Goal: Task Accomplishment & Management: Use online tool/utility

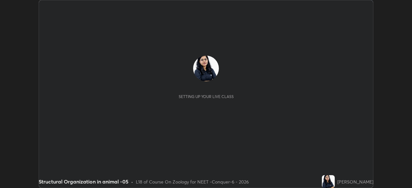
scroll to position [188, 411]
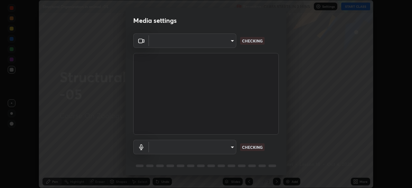
click at [219, 44] on body "Erase all Structural Organization in animal -05 Recording CLASS STARTS IN 3 MIN…" at bounding box center [206, 94] width 412 height 188
click at [217, 43] on div at bounding box center [206, 94] width 412 height 188
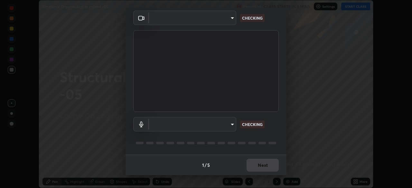
type input "ad23c5e1eec40c929e15baf649206283bee037f2ec2e6fc856d192bb2adaae55"
type input "aa0a7725628aa2d3746a5367ccdd85ae91ee4f6343f860b78150420f01eb6845"
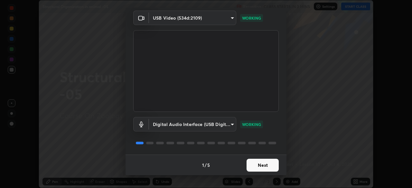
click at [266, 168] on button "Next" at bounding box center [262, 165] width 32 height 13
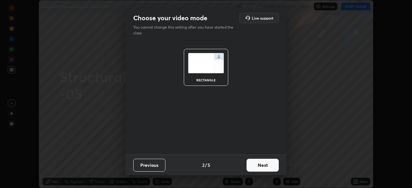
scroll to position [0, 0]
click at [267, 167] on button "Next" at bounding box center [262, 165] width 32 height 13
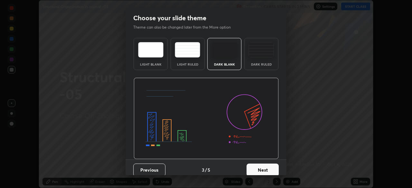
click at [271, 169] on button "Next" at bounding box center [262, 170] width 32 height 13
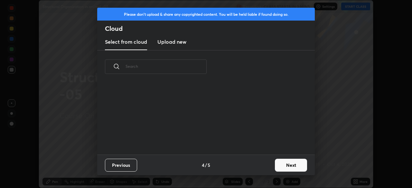
scroll to position [71, 206]
click at [181, 48] on new "Upload new" at bounding box center [171, 42] width 29 height 16
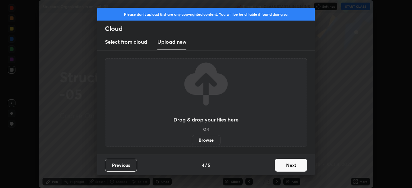
click at [211, 143] on label "Browse" at bounding box center [206, 140] width 29 height 10
click at [192, 143] on input "Browse" at bounding box center [192, 140] width 0 height 10
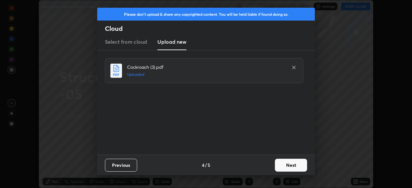
click at [292, 165] on button "Next" at bounding box center [291, 165] width 32 height 13
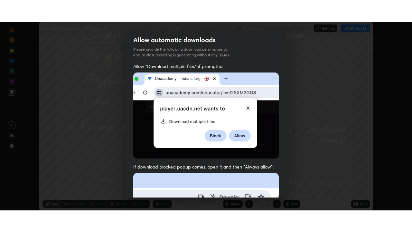
scroll to position [154, 0]
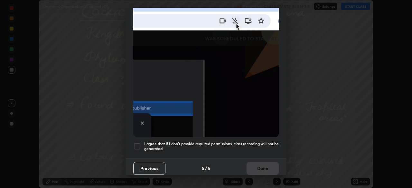
click at [142, 143] on div "I agree that if I don't provide required permissions, class recording will not …" at bounding box center [205, 146] width 145 height 8
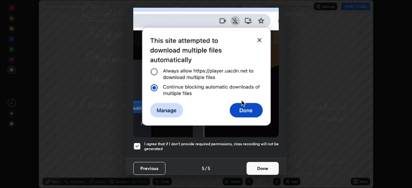
click at [252, 167] on button "Done" at bounding box center [262, 168] width 32 height 13
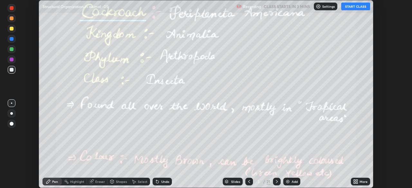
click at [351, 179] on div "More" at bounding box center [360, 182] width 19 height 8
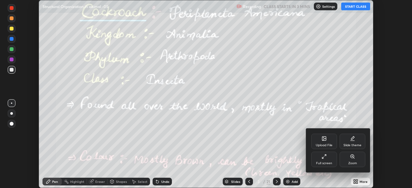
click at [327, 162] on div "Full screen" at bounding box center [324, 163] width 16 height 3
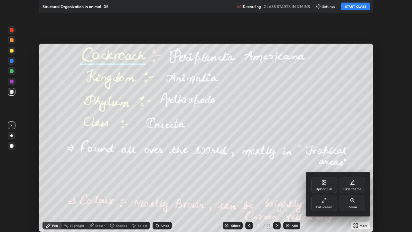
scroll to position [232, 412]
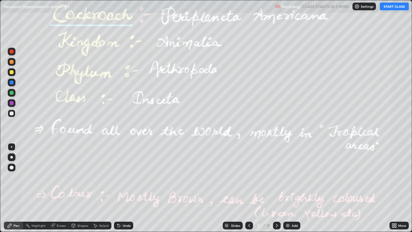
click at [248, 188] on icon at bounding box center [248, 225] width 5 height 5
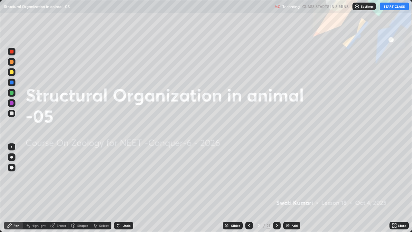
click at [357, 9] on img at bounding box center [356, 6] width 5 height 5
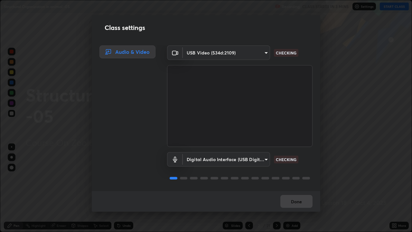
scroll to position [1, 0]
click at [291, 188] on button "Done" at bounding box center [296, 201] width 32 height 13
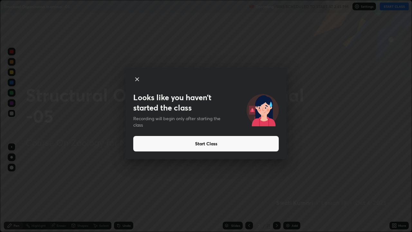
click at [212, 143] on button "Start Class" at bounding box center [205, 143] width 145 height 15
click at [215, 143] on button "Start Class" at bounding box center [205, 143] width 145 height 15
click at [218, 142] on button "Start Class" at bounding box center [205, 143] width 145 height 15
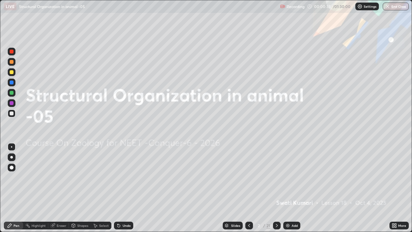
click at [12, 73] on div at bounding box center [12, 72] width 4 height 4
click at [32, 188] on div "Highlight" at bounding box center [39, 225] width 14 height 3
click at [230, 188] on div "Slides" at bounding box center [233, 225] width 20 height 8
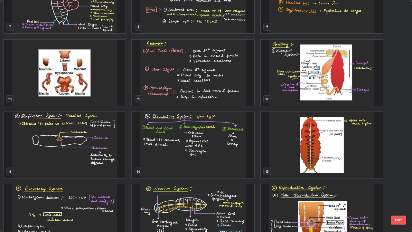
scroll to position [181, 0]
click at [306, 94] on img "grid" at bounding box center [322, 73] width 122 height 66
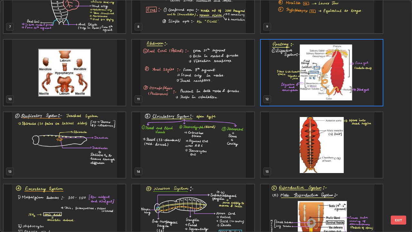
click at [306, 94] on img "grid" at bounding box center [322, 73] width 122 height 66
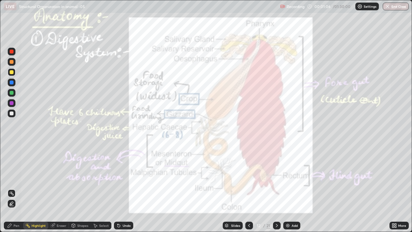
click at [13, 82] on div at bounding box center [12, 82] width 4 height 4
click at [276, 188] on icon at bounding box center [276, 225] width 5 height 5
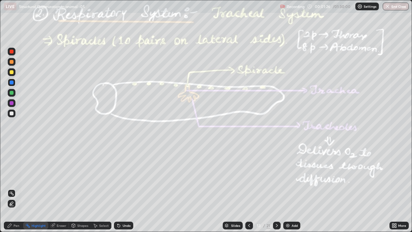
click at [15, 93] on div at bounding box center [12, 93] width 8 height 8
click at [12, 72] on div at bounding box center [12, 72] width 4 height 4
click at [12, 85] on div at bounding box center [12, 82] width 8 height 8
click at [81, 188] on div "Shapes" at bounding box center [82, 225] width 11 height 3
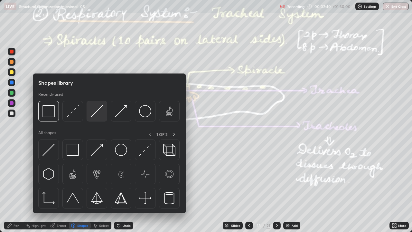
click at [96, 114] on img at bounding box center [97, 111] width 12 height 12
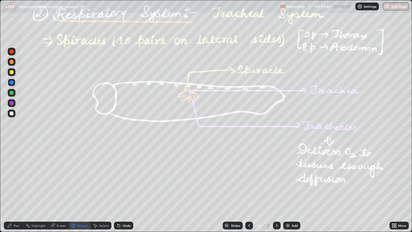
click at [13, 104] on div at bounding box center [12, 103] width 4 height 4
click at [18, 188] on div "Pen" at bounding box center [13, 225] width 19 height 8
click at [12, 93] on div at bounding box center [12, 93] width 4 height 4
click at [11, 157] on div at bounding box center [11, 157] width 3 height 3
click at [10, 83] on div at bounding box center [12, 82] width 4 height 4
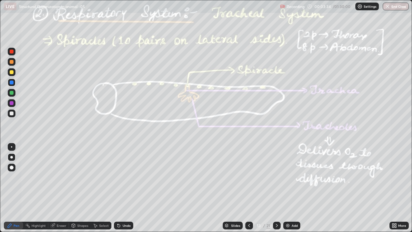
click at [30, 188] on div "Highlight" at bounding box center [35, 225] width 25 height 8
click at [10, 114] on div at bounding box center [12, 113] width 4 height 4
click at [11, 188] on icon at bounding box center [9, 225] width 5 height 5
click at [12, 104] on div at bounding box center [12, 103] width 4 height 4
click at [40, 188] on div "Highlight" at bounding box center [39, 225] width 14 height 3
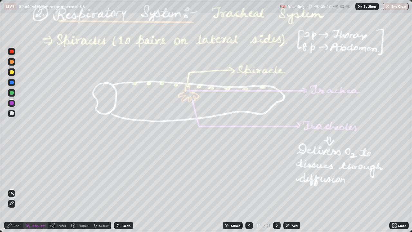
click at [14, 52] on div at bounding box center [12, 52] width 8 height 8
click at [14, 188] on div "Pen" at bounding box center [17, 225] width 6 height 3
click at [276, 188] on icon at bounding box center [276, 225] width 5 height 5
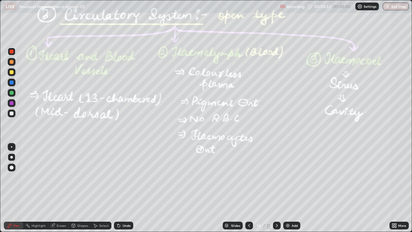
click at [38, 188] on div "Highlight" at bounding box center [39, 225] width 14 height 3
click at [12, 63] on div at bounding box center [12, 62] width 4 height 4
click at [13, 81] on div at bounding box center [12, 82] width 4 height 4
click at [276, 188] on icon at bounding box center [276, 225] width 5 height 5
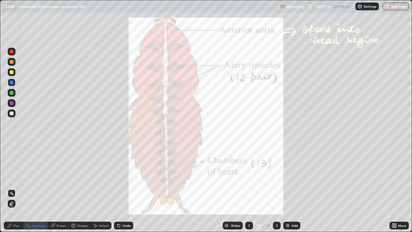
click at [12, 102] on div at bounding box center [12, 103] width 4 height 4
click at [14, 82] on div at bounding box center [12, 82] width 8 height 8
click at [248, 188] on icon at bounding box center [248, 225] width 5 height 5
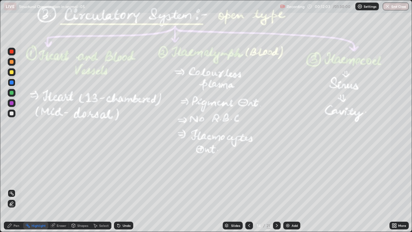
click at [275, 188] on icon at bounding box center [276, 225] width 5 height 5
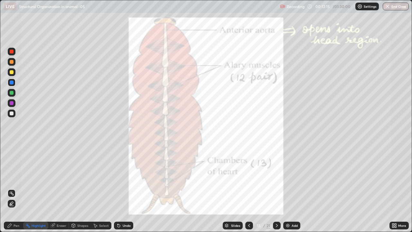
click at [16, 188] on div "Pen" at bounding box center [17, 225] width 6 height 3
click at [12, 93] on div at bounding box center [12, 93] width 4 height 4
click at [13, 103] on div at bounding box center [12, 103] width 4 height 4
click at [13, 90] on div at bounding box center [12, 93] width 8 height 8
click at [12, 104] on div at bounding box center [12, 103] width 4 height 4
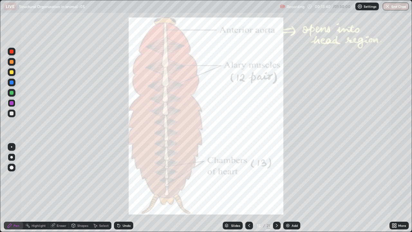
click at [12, 82] on div at bounding box center [12, 82] width 4 height 4
click at [41, 188] on div "Highlight" at bounding box center [39, 225] width 14 height 3
click at [247, 188] on icon at bounding box center [248, 225] width 5 height 5
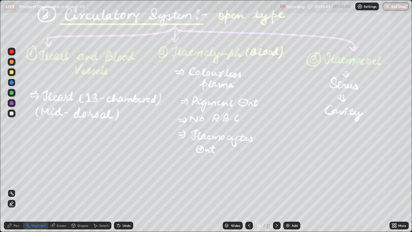
click at [276, 188] on icon at bounding box center [276, 225] width 5 height 5
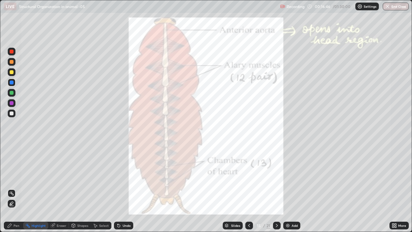
click at [276, 188] on icon at bounding box center [276, 225] width 5 height 5
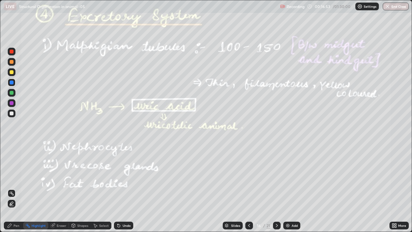
click at [12, 94] on div at bounding box center [12, 93] width 4 height 4
click at [16, 188] on div "Pen" at bounding box center [17, 225] width 6 height 3
click at [123, 188] on div "Undo" at bounding box center [127, 225] width 8 height 3
click at [37, 188] on div "Highlight" at bounding box center [35, 225] width 25 height 8
click at [279, 188] on div at bounding box center [277, 225] width 8 height 8
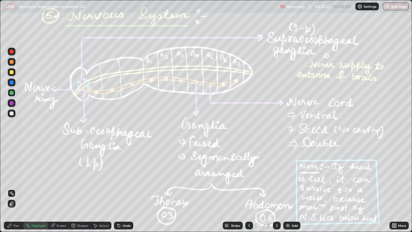
click at [12, 102] on div at bounding box center [12, 103] width 4 height 4
click at [15, 188] on div "Pen" at bounding box center [17, 225] width 6 height 3
click at [10, 95] on div at bounding box center [12, 93] width 8 height 8
click at [34, 188] on div "Highlight" at bounding box center [39, 225] width 14 height 3
click at [14, 188] on div "Pen" at bounding box center [13, 225] width 19 height 8
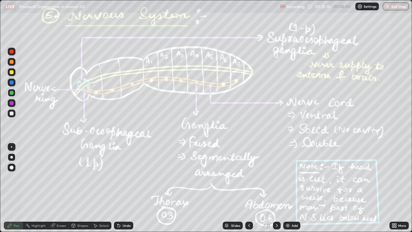
click at [11, 104] on div at bounding box center [12, 103] width 4 height 4
click at [118, 188] on icon at bounding box center [118, 225] width 3 height 3
click at [79, 188] on div "Shapes" at bounding box center [82, 225] width 11 height 3
click at [38, 188] on div "Highlight" at bounding box center [39, 225] width 14 height 3
click at [53, 188] on icon at bounding box center [52, 225] width 4 height 4
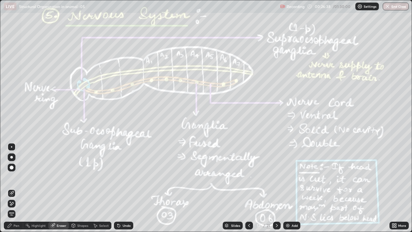
click at [16, 188] on div "Pen" at bounding box center [17, 225] width 6 height 3
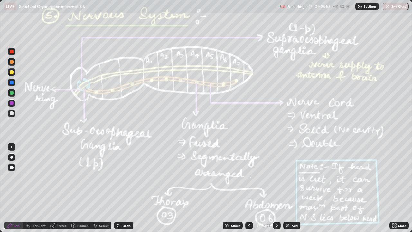
click at [36, 188] on div "Highlight" at bounding box center [39, 225] width 14 height 3
click at [10, 84] on div at bounding box center [12, 82] width 4 height 4
click at [15, 188] on div "Pen" at bounding box center [17, 225] width 6 height 3
click at [34, 188] on div "Highlight" at bounding box center [39, 225] width 14 height 3
click at [13, 71] on div at bounding box center [12, 72] width 4 height 4
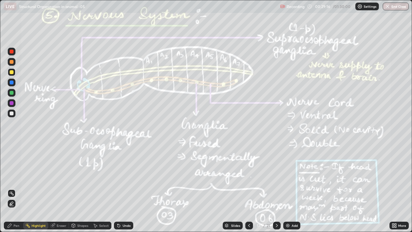
click at [14, 188] on div "Pen" at bounding box center [17, 225] width 6 height 3
click at [11, 94] on div at bounding box center [12, 93] width 4 height 4
click at [41, 188] on div "Highlight" at bounding box center [39, 225] width 14 height 3
click at [56, 188] on div "Eraser" at bounding box center [58, 225] width 21 height 8
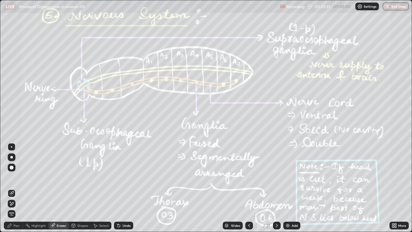
click at [37, 188] on div "Highlight" at bounding box center [39, 225] width 14 height 3
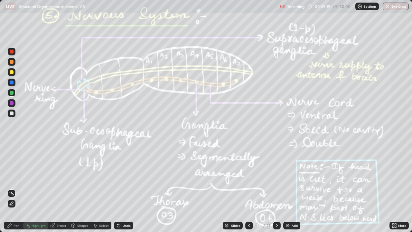
click at [276, 188] on icon at bounding box center [276, 225] width 5 height 5
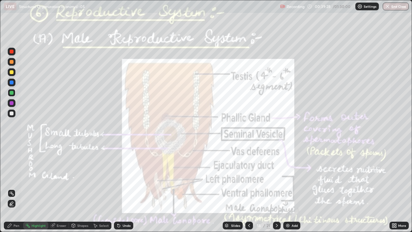
click at [11, 93] on div at bounding box center [12, 93] width 4 height 4
click at [30, 188] on rect at bounding box center [28, 225] width 3 height 3
click at [16, 188] on div "Pen" at bounding box center [13, 225] width 19 height 8
click at [13, 103] on div at bounding box center [12, 103] width 4 height 4
click at [124, 188] on div "Undo" at bounding box center [127, 225] width 8 height 3
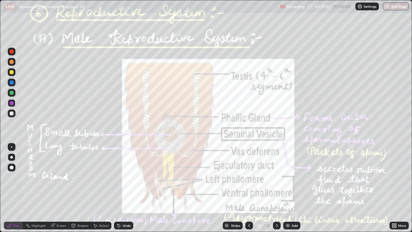
click at [123, 188] on div "Undo" at bounding box center [127, 225] width 8 height 3
click at [40, 188] on div "Highlight" at bounding box center [39, 225] width 14 height 3
click at [14, 85] on div at bounding box center [12, 82] width 8 height 8
click at [288, 188] on img at bounding box center [287, 225] width 5 height 5
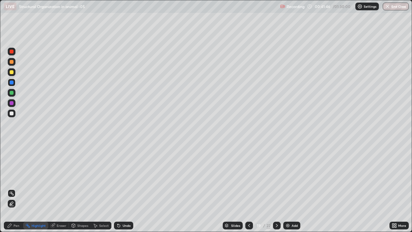
click at [12, 111] on div at bounding box center [12, 113] width 4 height 4
click at [18, 188] on div "Pen" at bounding box center [17, 225] width 6 height 3
click at [11, 104] on div at bounding box center [12, 103] width 4 height 4
click at [11, 113] on div at bounding box center [12, 113] width 4 height 4
click at [11, 94] on div at bounding box center [12, 93] width 4 height 4
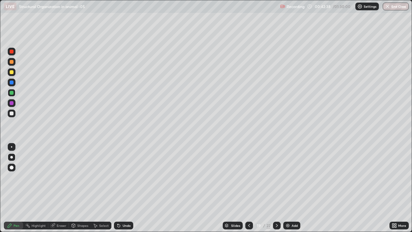
click at [55, 188] on div "Eraser" at bounding box center [58, 225] width 21 height 8
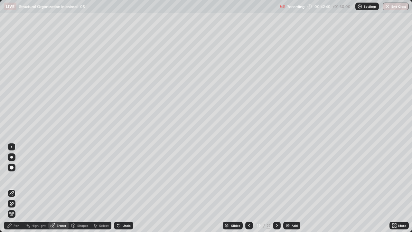
click at [19, 188] on div "Pen" at bounding box center [17, 225] width 6 height 3
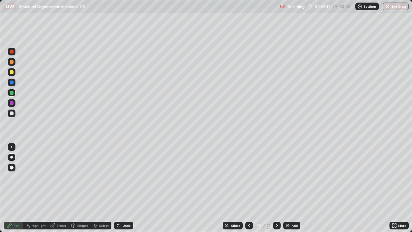
click at [78, 188] on div "Shapes" at bounding box center [82, 225] width 11 height 3
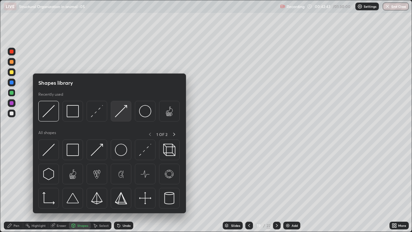
click at [125, 115] on img at bounding box center [121, 111] width 12 height 12
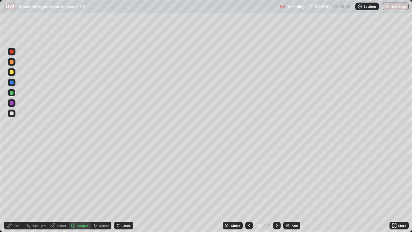
click at [17, 188] on div "Pen" at bounding box center [17, 225] width 6 height 3
click at [10, 103] on div at bounding box center [12, 103] width 4 height 4
click at [12, 85] on div at bounding box center [12, 82] width 8 height 8
click at [11, 74] on div at bounding box center [12, 72] width 4 height 4
click at [77, 188] on div "Shapes" at bounding box center [82, 225] width 11 height 3
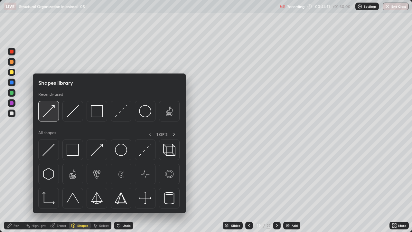
click at [50, 113] on img at bounding box center [48, 111] width 12 height 12
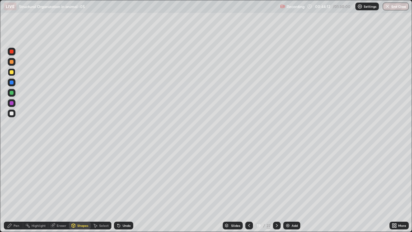
click at [10, 55] on div at bounding box center [12, 52] width 8 height 8
click at [119, 188] on div "Undo" at bounding box center [122, 225] width 22 height 13
click at [14, 188] on div "Pen" at bounding box center [17, 225] width 6 height 3
click at [11, 114] on div at bounding box center [12, 113] width 4 height 4
click at [12, 102] on div at bounding box center [12, 103] width 4 height 4
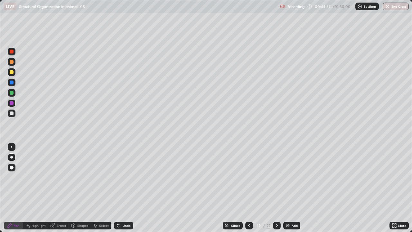
click at [123, 188] on div "Undo" at bounding box center [127, 225] width 8 height 3
click at [32, 188] on div "Highlight" at bounding box center [35, 225] width 25 height 8
click at [12, 188] on icon at bounding box center [11, 203] width 5 height 5
click at [17, 188] on div "Pen" at bounding box center [17, 225] width 6 height 3
click at [12, 113] on div at bounding box center [12, 113] width 4 height 4
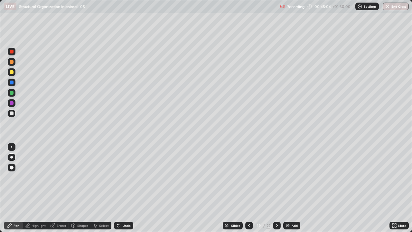
click at [82, 188] on div "Shapes" at bounding box center [82, 225] width 11 height 3
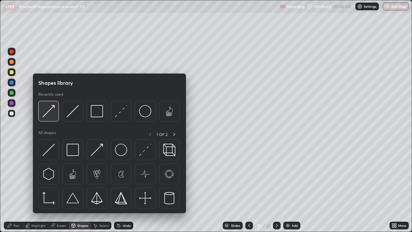
click at [51, 112] on img at bounding box center [48, 111] width 12 height 12
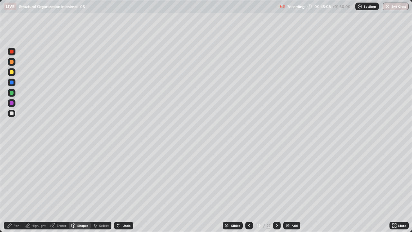
click at [16, 188] on div "Pen" at bounding box center [17, 225] width 6 height 3
click at [249, 188] on icon at bounding box center [248, 225] width 5 height 5
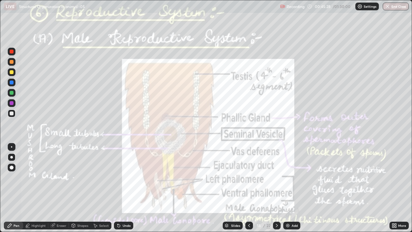
click at [36, 188] on div "Highlight" at bounding box center [39, 225] width 14 height 3
click at [14, 95] on div at bounding box center [12, 93] width 8 height 8
click at [125, 188] on div "Undo" at bounding box center [123, 225] width 19 height 8
click at [121, 188] on div "Undo" at bounding box center [123, 225] width 19 height 8
click at [14, 188] on div at bounding box center [12, 193] width 8 height 8
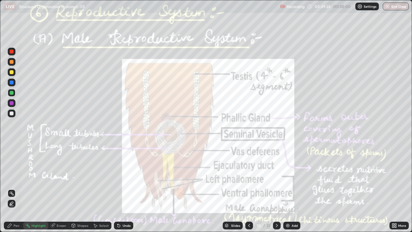
click at [11, 102] on div at bounding box center [12, 103] width 4 height 4
click at [16, 188] on div "Pen" at bounding box center [13, 225] width 19 height 8
click at [9, 110] on div at bounding box center [12, 113] width 8 height 8
click at [13, 93] on div at bounding box center [12, 93] width 4 height 4
click at [12, 83] on div at bounding box center [12, 82] width 4 height 4
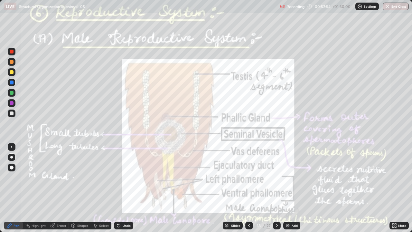
click at [9, 93] on div at bounding box center [12, 93] width 8 height 8
click at [11, 103] on div at bounding box center [12, 103] width 4 height 4
click at [275, 188] on icon at bounding box center [276, 225] width 5 height 5
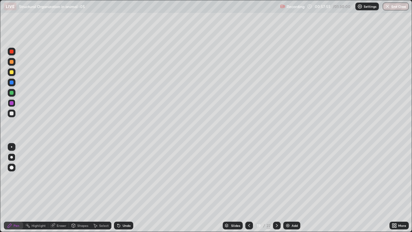
click at [276, 188] on icon at bounding box center [276, 225] width 5 height 5
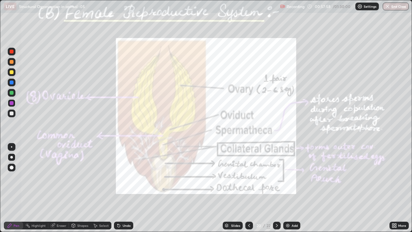
click at [12, 93] on div at bounding box center [12, 93] width 4 height 4
click at [31, 188] on div "Highlight" at bounding box center [35, 225] width 25 height 8
click at [10, 103] on div at bounding box center [12, 103] width 4 height 4
click at [14, 188] on div "Pen" at bounding box center [17, 225] width 6 height 3
click at [11, 93] on div at bounding box center [12, 93] width 4 height 4
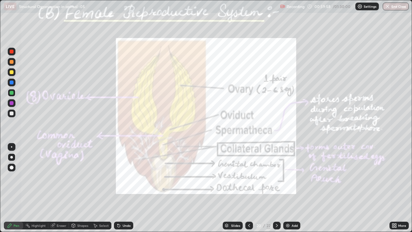
click at [41, 188] on div "Highlight" at bounding box center [39, 225] width 14 height 3
click at [14, 188] on div "Pen" at bounding box center [17, 225] width 6 height 3
click at [11, 105] on div at bounding box center [12, 103] width 8 height 8
click at [42, 188] on div "Highlight" at bounding box center [35, 225] width 25 height 8
click at [18, 188] on div "Pen" at bounding box center [17, 225] width 6 height 3
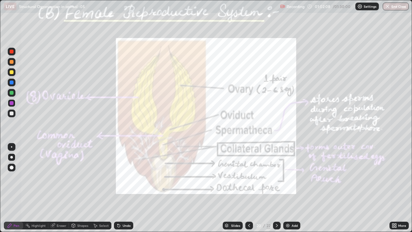
click at [41, 188] on div "Highlight" at bounding box center [39, 225] width 14 height 3
click at [121, 188] on div "Undo" at bounding box center [123, 225] width 19 height 8
click at [62, 188] on div "Eraser" at bounding box center [62, 225] width 10 height 3
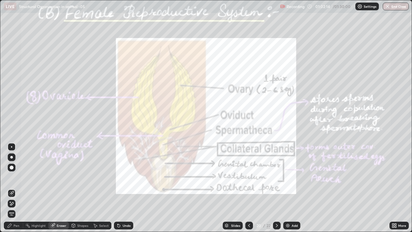
click at [14, 188] on div "Pen" at bounding box center [17, 225] width 6 height 3
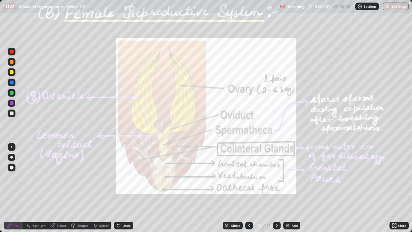
click at [123, 188] on div "Undo" at bounding box center [127, 225] width 8 height 3
click at [36, 188] on div "Highlight" at bounding box center [39, 225] width 14 height 3
click at [12, 93] on div at bounding box center [12, 93] width 4 height 4
click at [19, 188] on div "Pen" at bounding box center [17, 225] width 6 height 3
click at [12, 83] on div at bounding box center [12, 82] width 4 height 4
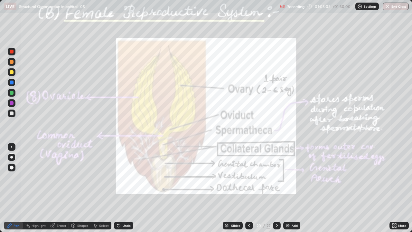
click at [12, 104] on div at bounding box center [12, 103] width 4 height 4
click at [11, 116] on div at bounding box center [12, 113] width 8 height 8
click at [11, 92] on div at bounding box center [12, 93] width 4 height 4
click at [11, 114] on div at bounding box center [12, 113] width 4 height 4
click at [57, 188] on div "Eraser" at bounding box center [62, 225] width 10 height 3
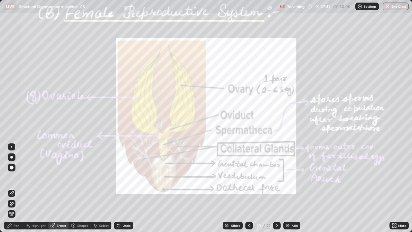
click at [18, 188] on div "Pen" at bounding box center [17, 225] width 6 height 3
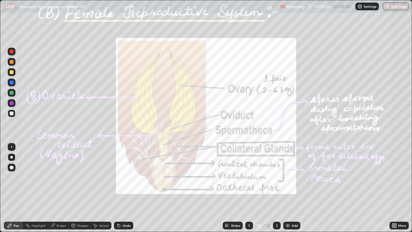
click at [276, 188] on icon at bounding box center [276, 225] width 5 height 5
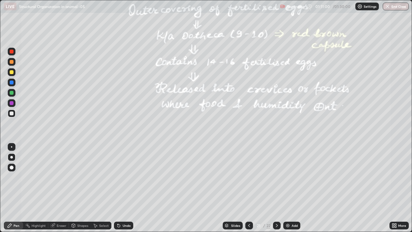
click at [43, 188] on div "Highlight" at bounding box center [39, 225] width 14 height 3
click at [11, 92] on div at bounding box center [12, 93] width 4 height 4
click at [12, 54] on div at bounding box center [12, 52] width 8 height 8
click at [11, 188] on icon at bounding box center [11, 203] width 1 height 1
click at [12, 113] on div at bounding box center [12, 113] width 4 height 4
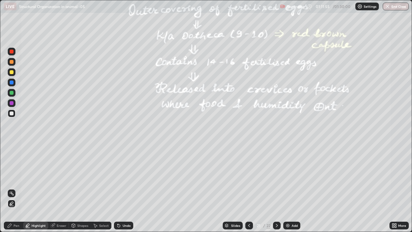
click at [12, 93] on div at bounding box center [12, 93] width 4 height 4
click at [12, 188] on circle at bounding box center [12, 191] width 1 height 1
click at [276, 188] on div at bounding box center [277, 225] width 8 height 13
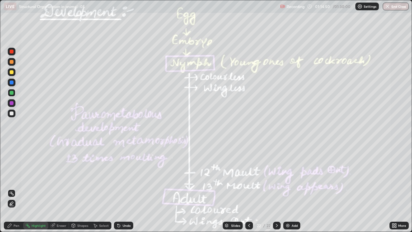
click at [12, 83] on div at bounding box center [12, 82] width 4 height 4
click at [12, 103] on div at bounding box center [12, 103] width 4 height 4
click at [13, 82] on div at bounding box center [12, 82] width 4 height 4
click at [18, 188] on div "Pen" at bounding box center [17, 225] width 6 height 3
click at [32, 188] on div "Highlight" at bounding box center [39, 225] width 14 height 3
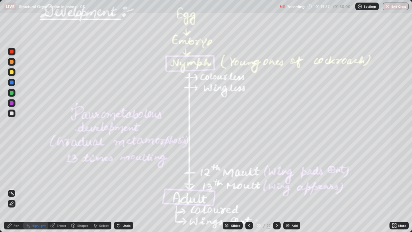
click at [394, 7] on button "End Class" at bounding box center [395, 7] width 26 height 8
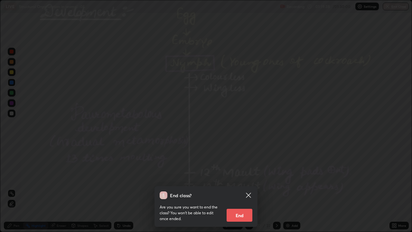
click at [240, 188] on button "End" at bounding box center [239, 214] width 26 height 13
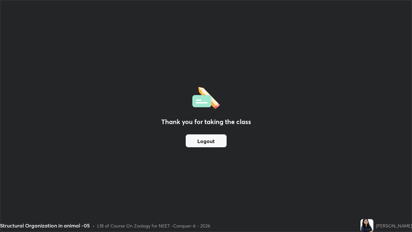
click at [206, 140] on button "Logout" at bounding box center [206, 140] width 41 height 13
